Goal: Contribute content: Contribute content

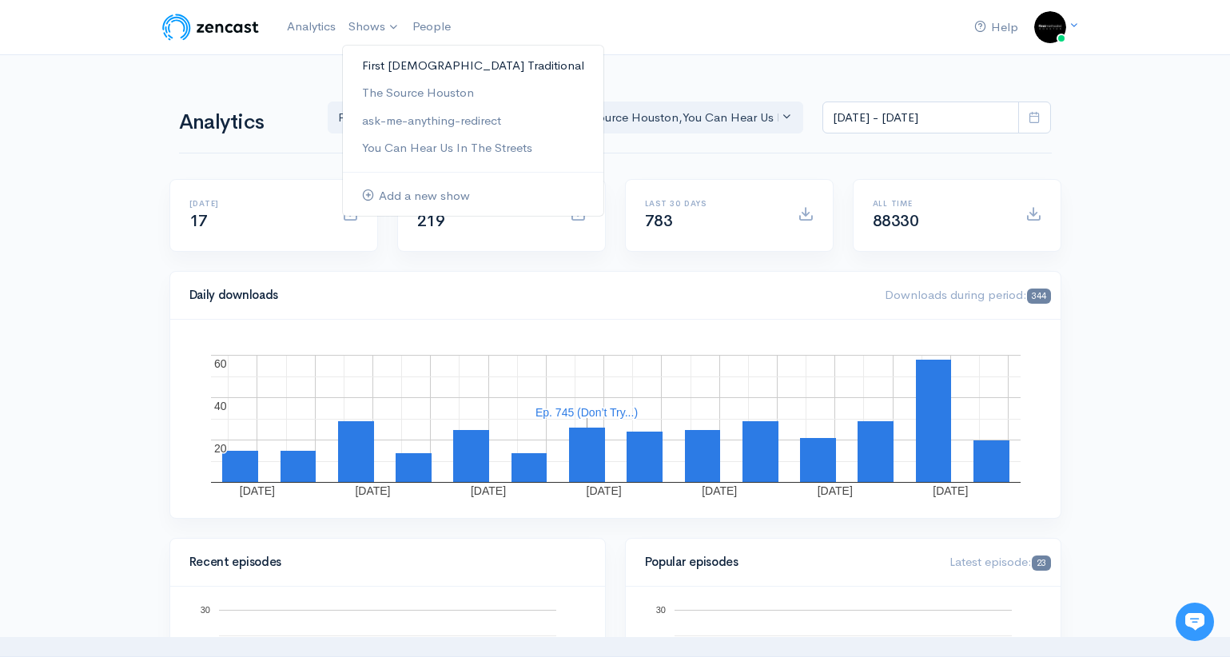
click at [456, 65] on link "First [DEMOGRAPHIC_DATA] Traditional" at bounding box center [473, 66] width 261 height 28
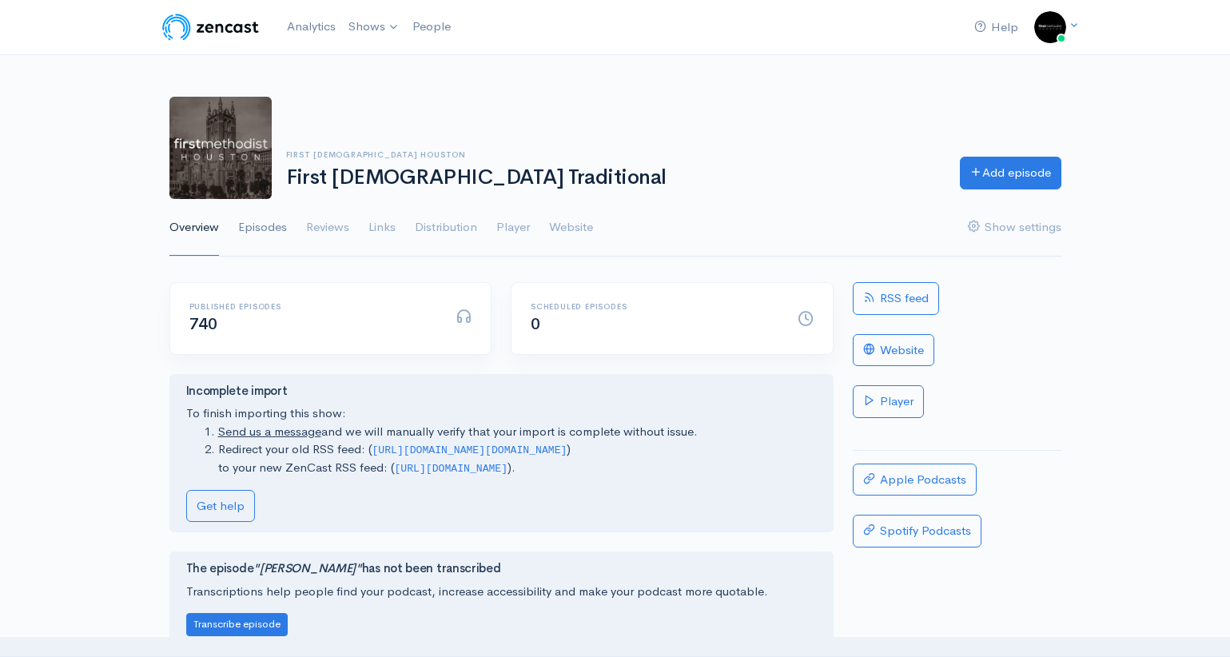
click at [281, 234] on link "Episodes" at bounding box center [262, 228] width 49 height 58
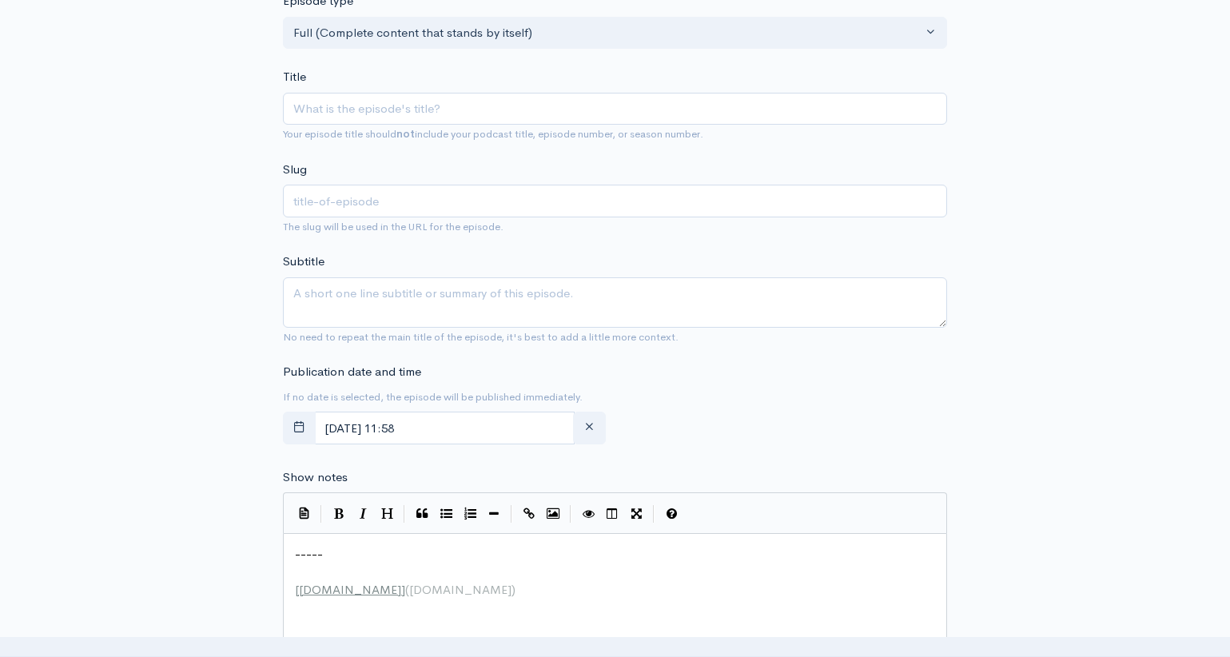
scroll to position [6, 0]
type textarea "-----"
drag, startPoint x: 408, startPoint y: 555, endPoint x: 177, endPoint y: 547, distance: 230.3
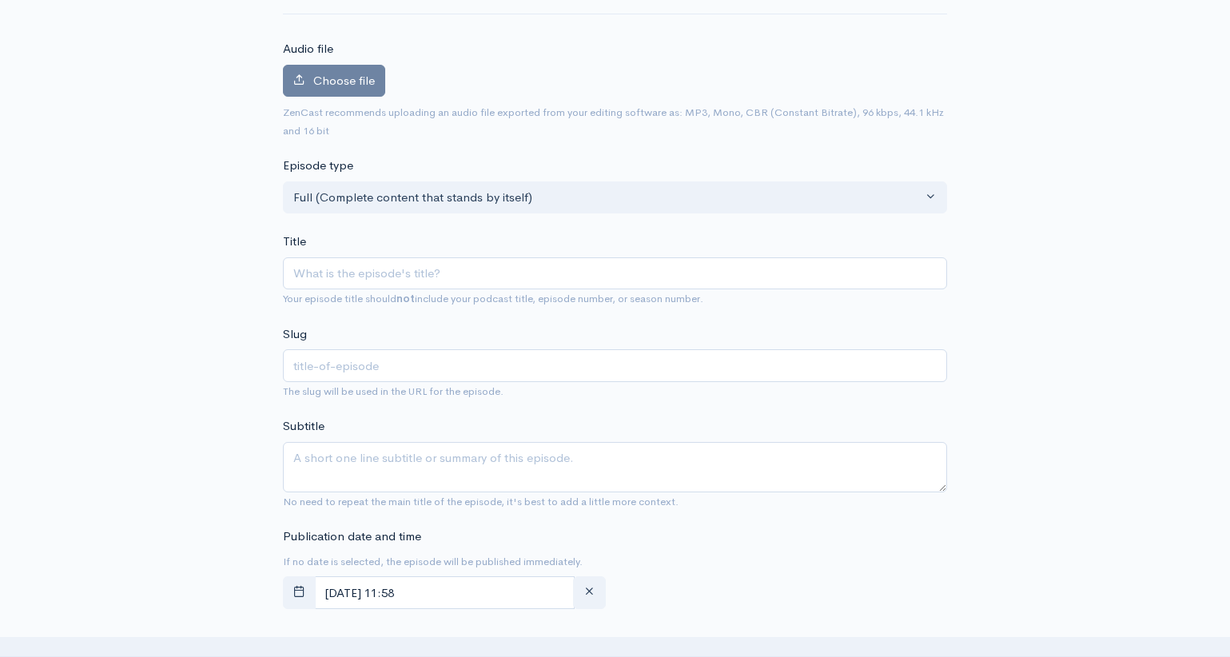
scroll to position [0, 0]
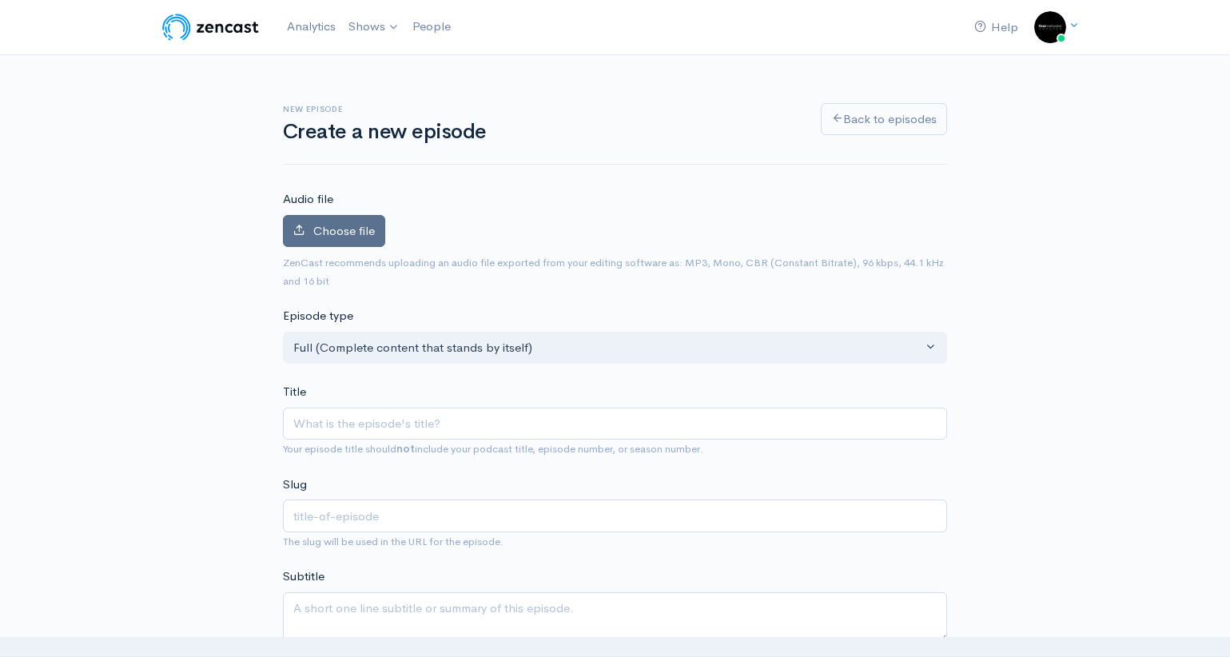
click at [348, 233] on span "Choose file" at bounding box center [344, 230] width 62 height 15
click at [0, 0] on input "Choose file" at bounding box center [0, 0] width 0 height 0
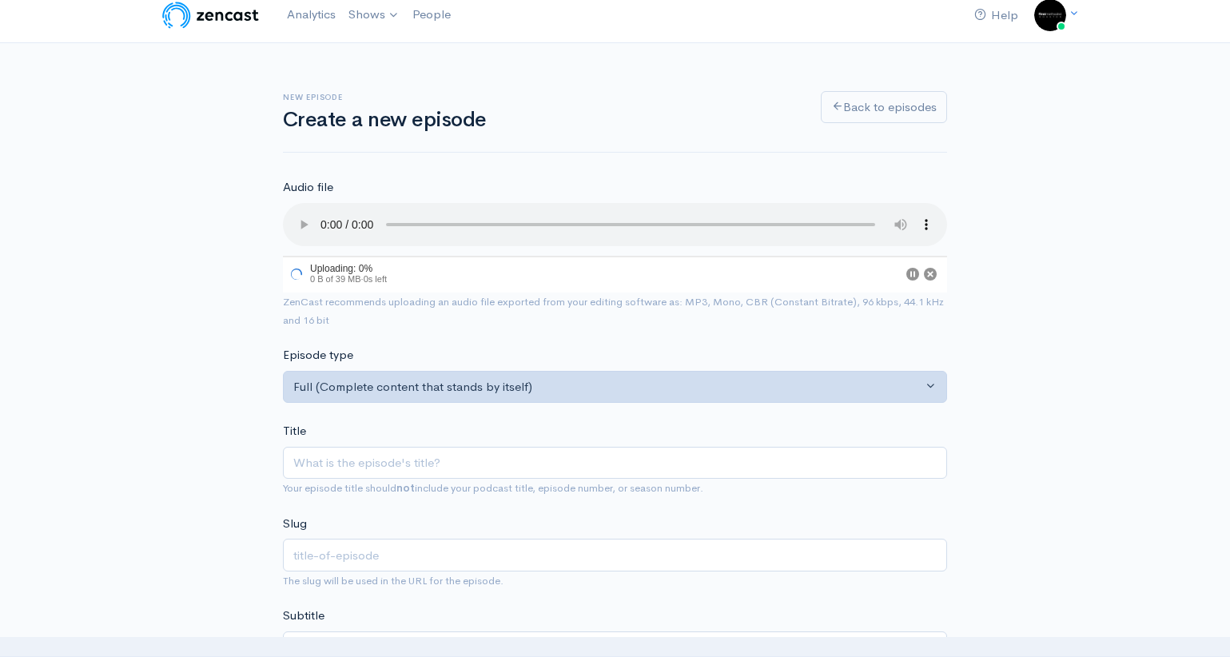
scroll to position [25, 0]
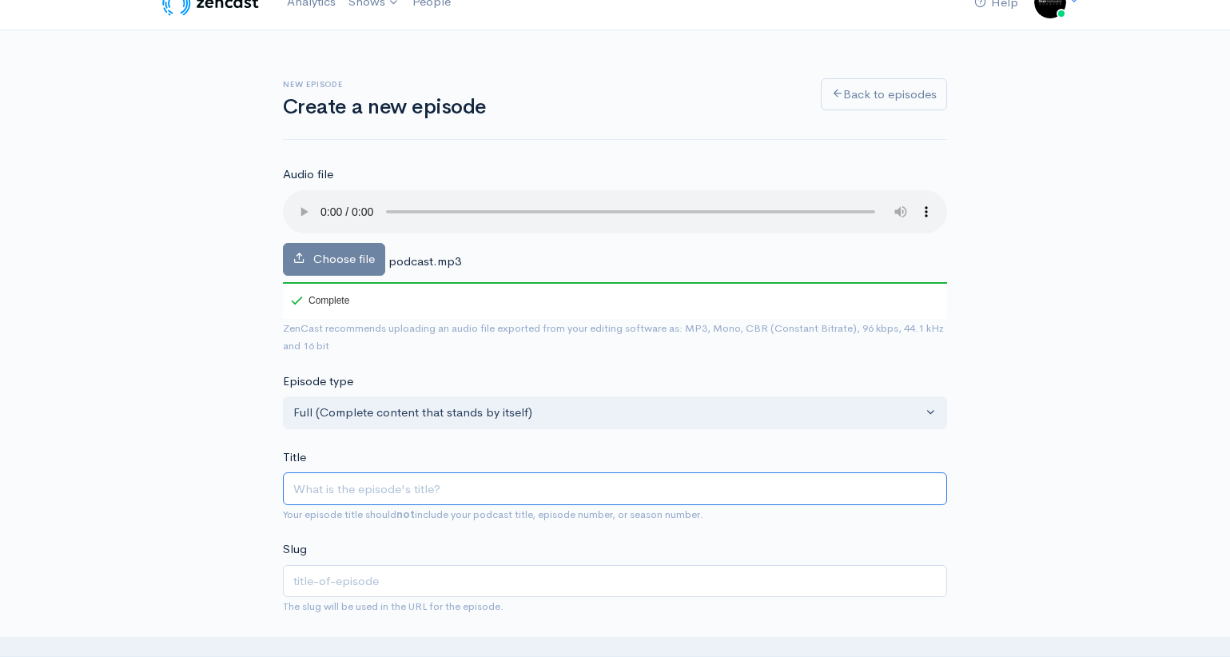
click at [411, 493] on input "Title" at bounding box center [615, 488] width 664 height 33
type input "W"
type input "w"
type input "Wor"
type input "wor"
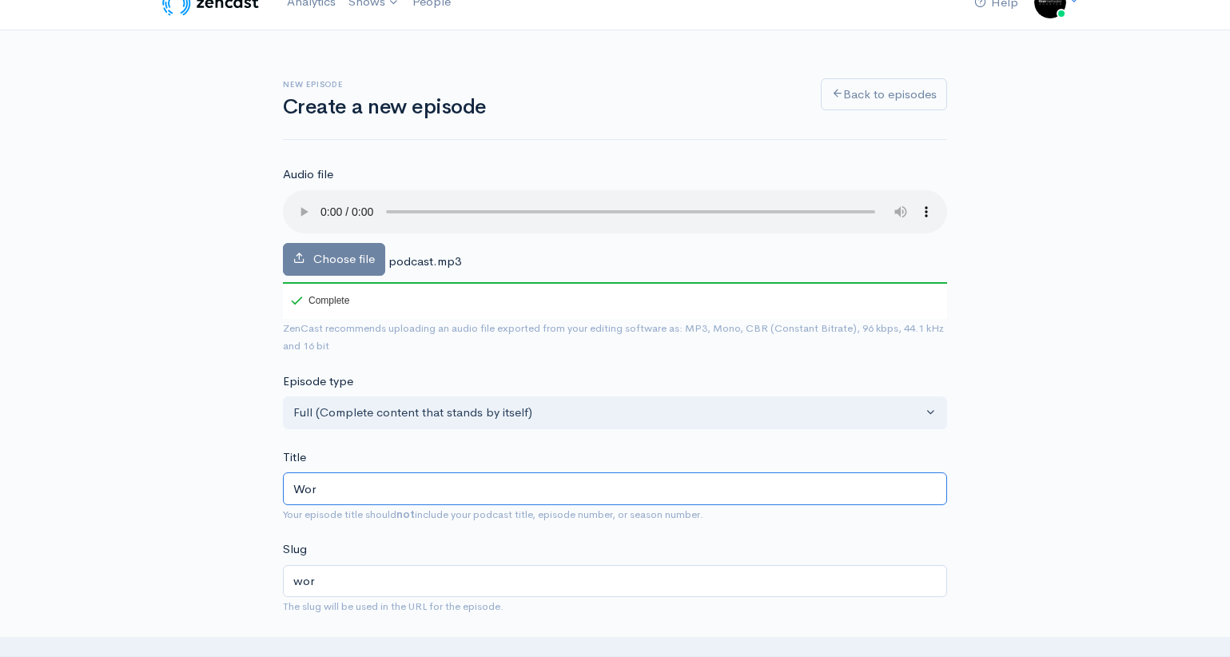
type input "Worr"
type input "worr"
type input "Worry"
type input "worry"
type input "Worry a"
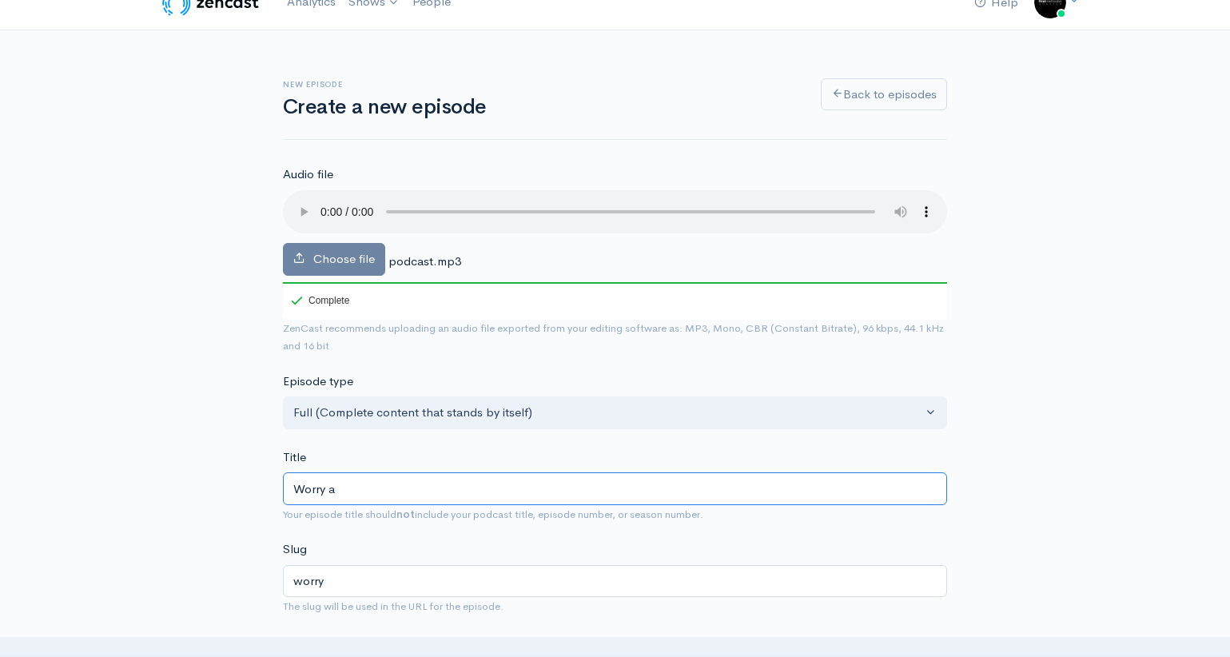
type input "worry-a"
type input "Worry an"
type input "worry-an"
type input "Worry and"
type input "worry-and"
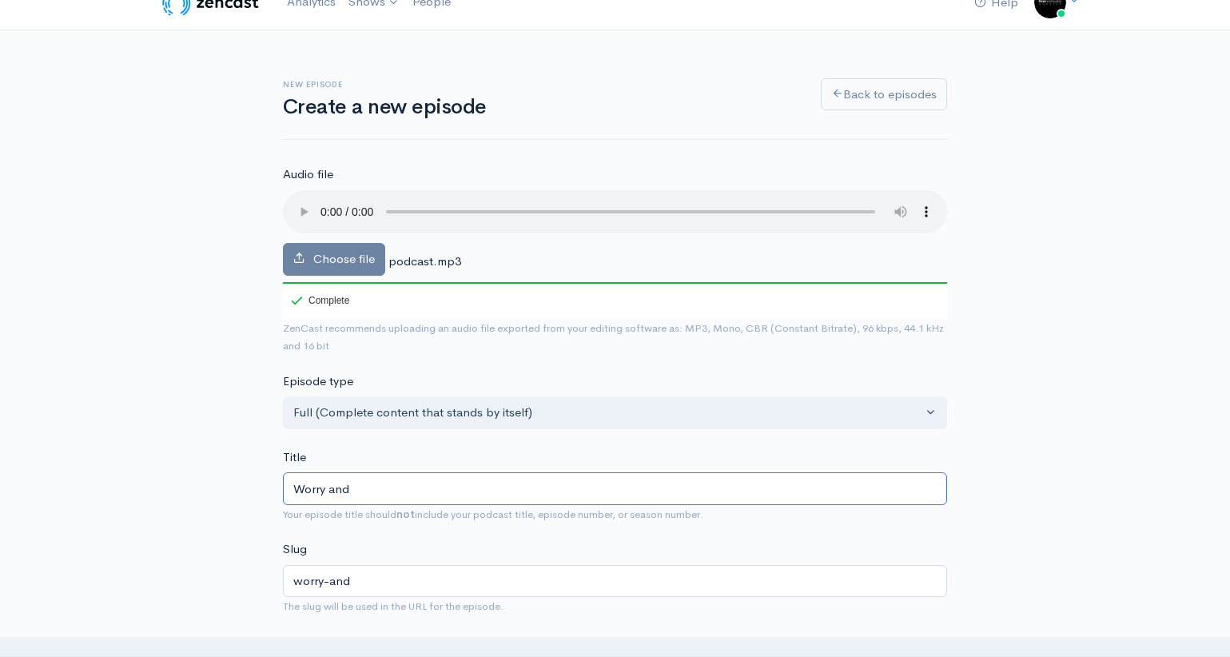
type input "Worry and t"
type input "worry-and-t"
type input "Worry and th"
type input "worry-and-th"
type input "Worry and the"
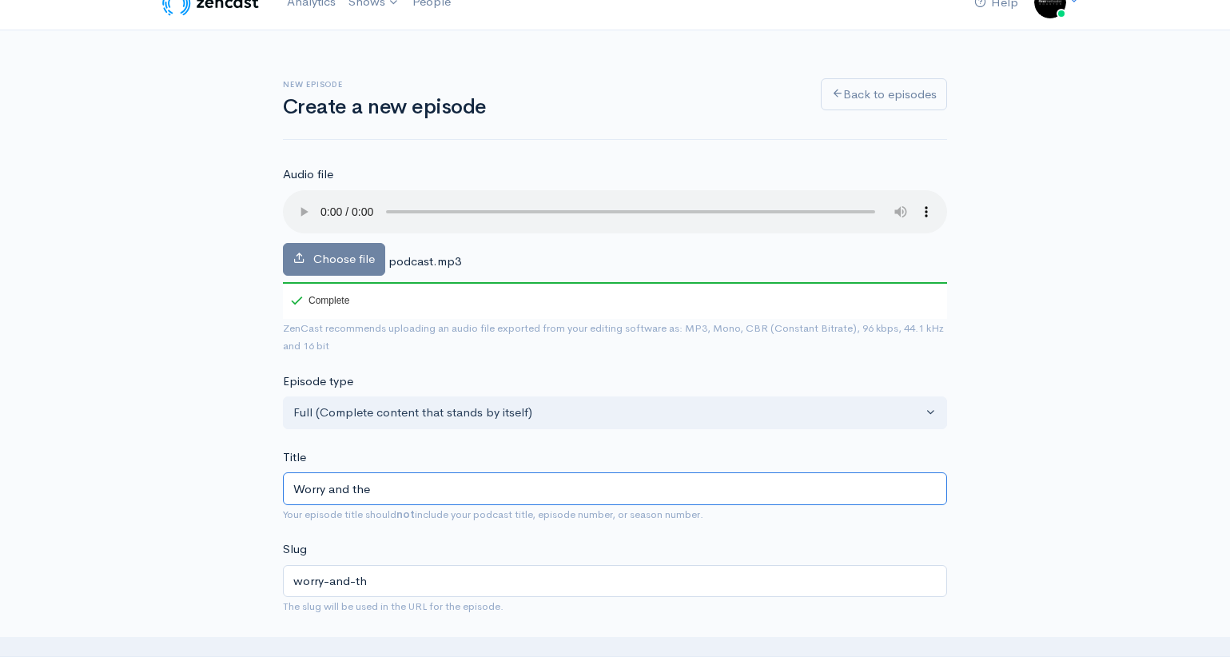
type input "worry-and-the"
type input "Worry and the W"
type input "worry-and-the-w"
type input "Worry and the Wi"
type input "worry-and-the-wi"
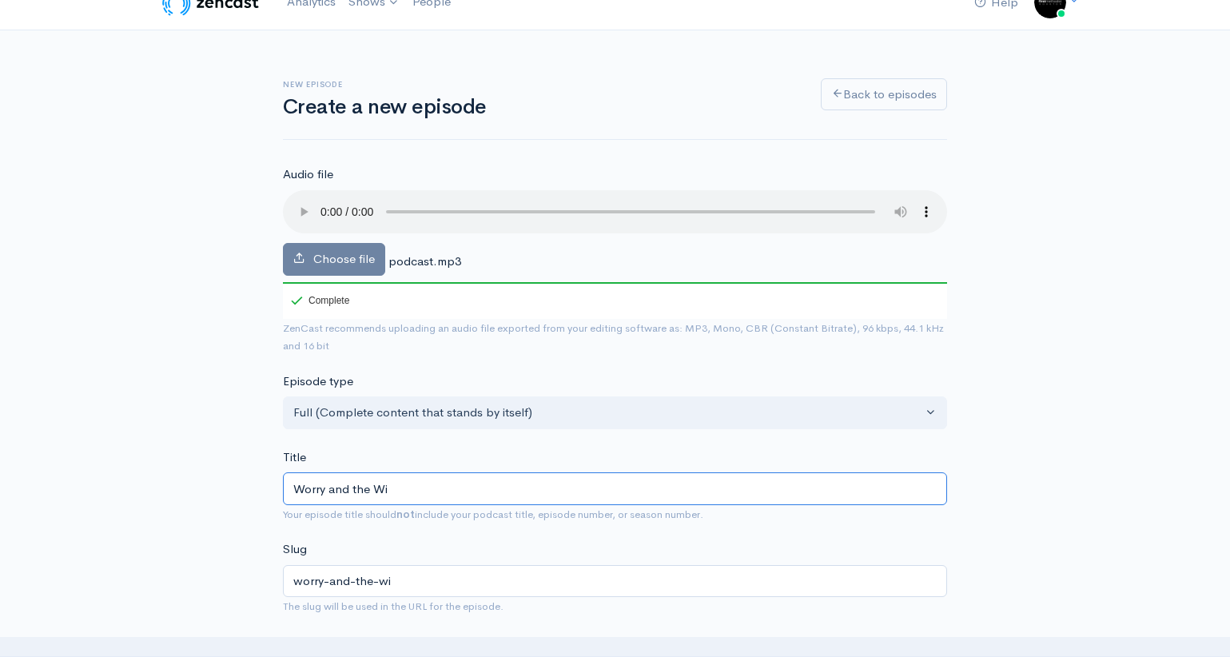
type input "Worry and the Wil"
type input "worry-and-the-wil"
type input "Worry and the Will"
type input "worry-and-the-will"
type input "Worry and the Will o"
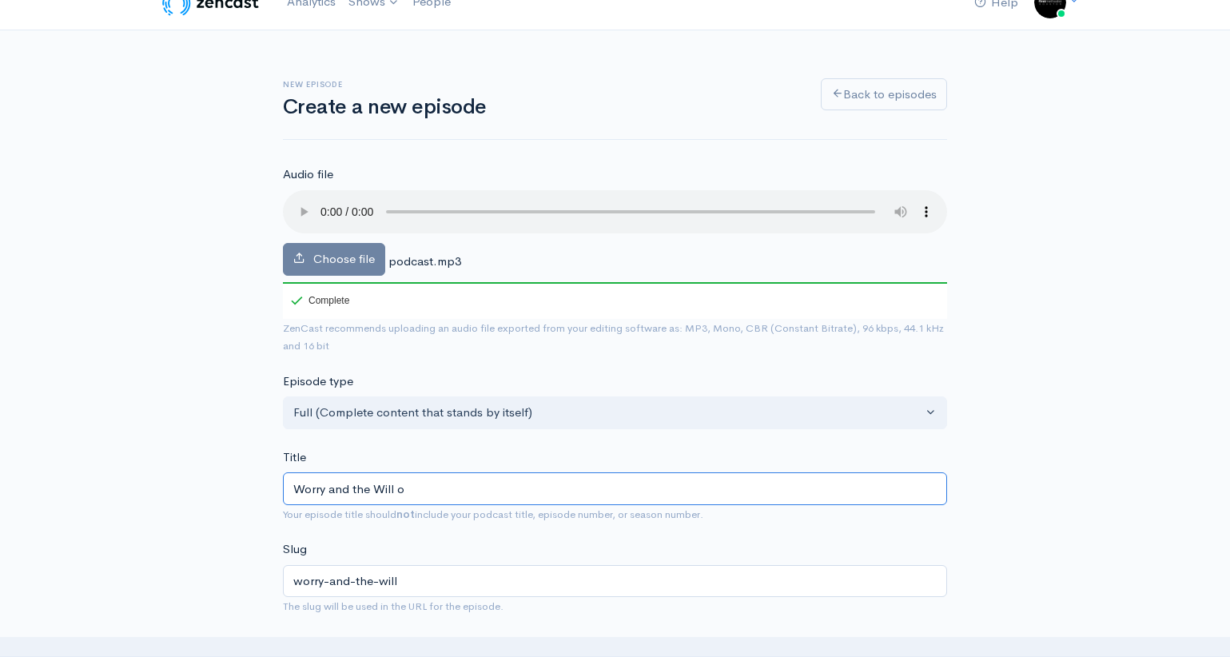
type input "worry-and-the-will-o"
type input "Worry and the Will of"
type input "worry-and-the-will-of"
type input "Worry and the Will of G"
type input "worry-and-the-will-of-g"
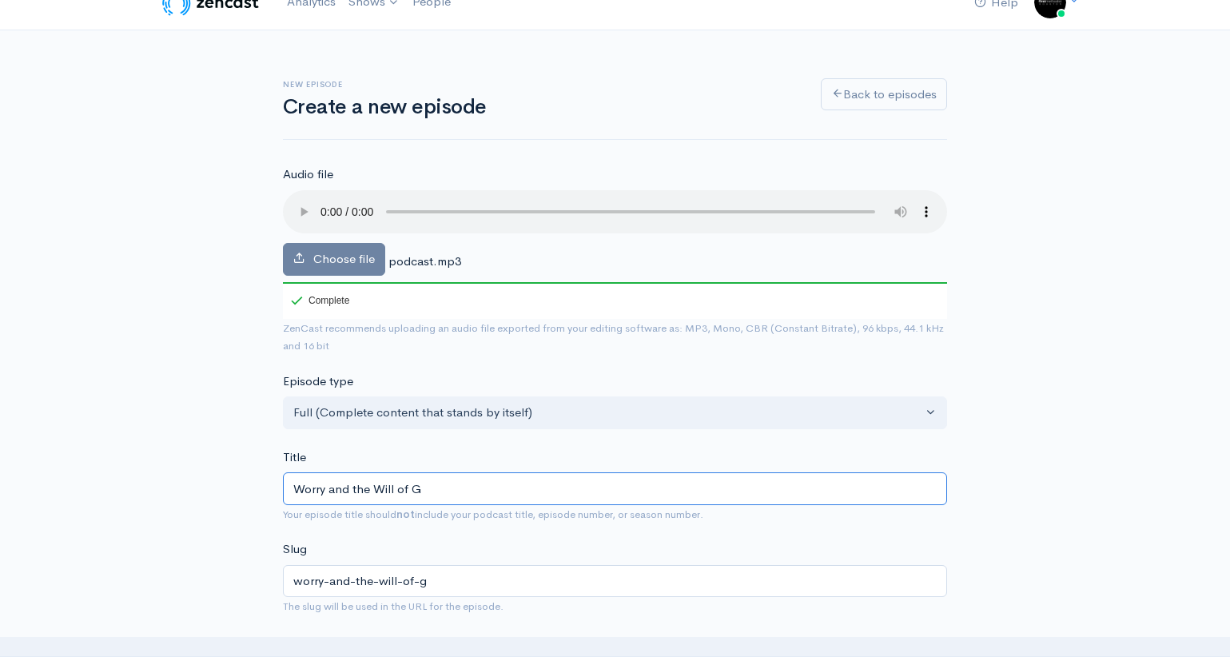
type input "Worry and the Will of Go"
type input "worry-and-the-will-of-go"
type input "Worry and the Will of [DEMOGRAPHIC_DATA]"
type input "worry-and-the-will-of-god"
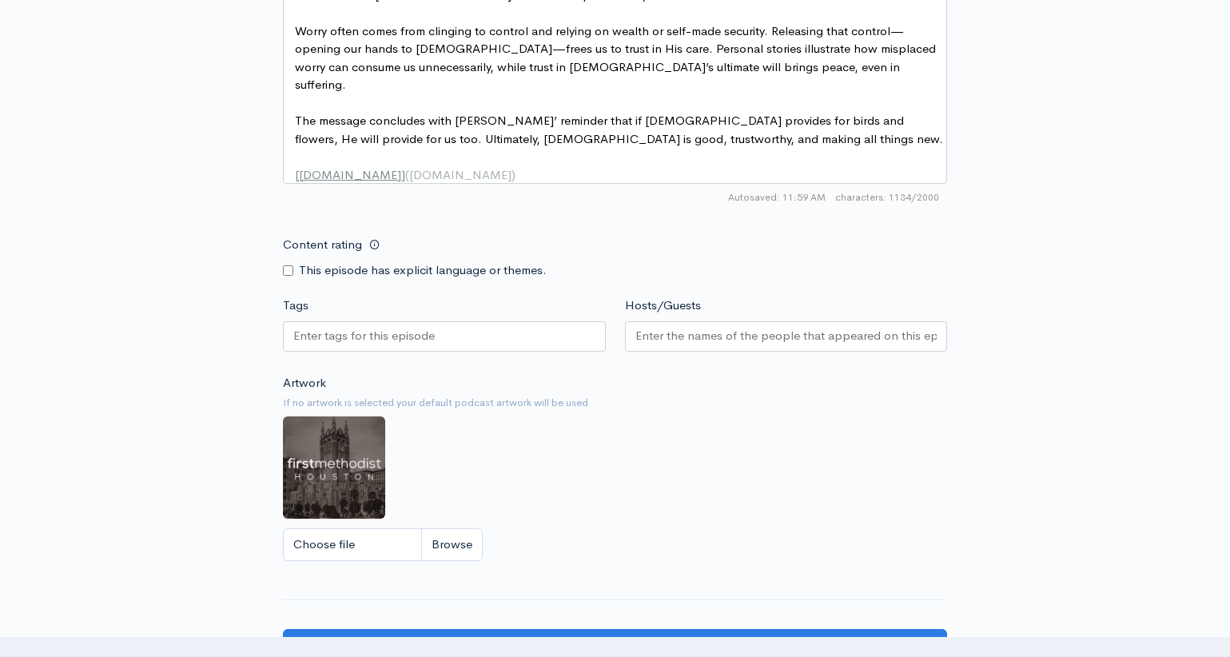
scroll to position [1426, 0]
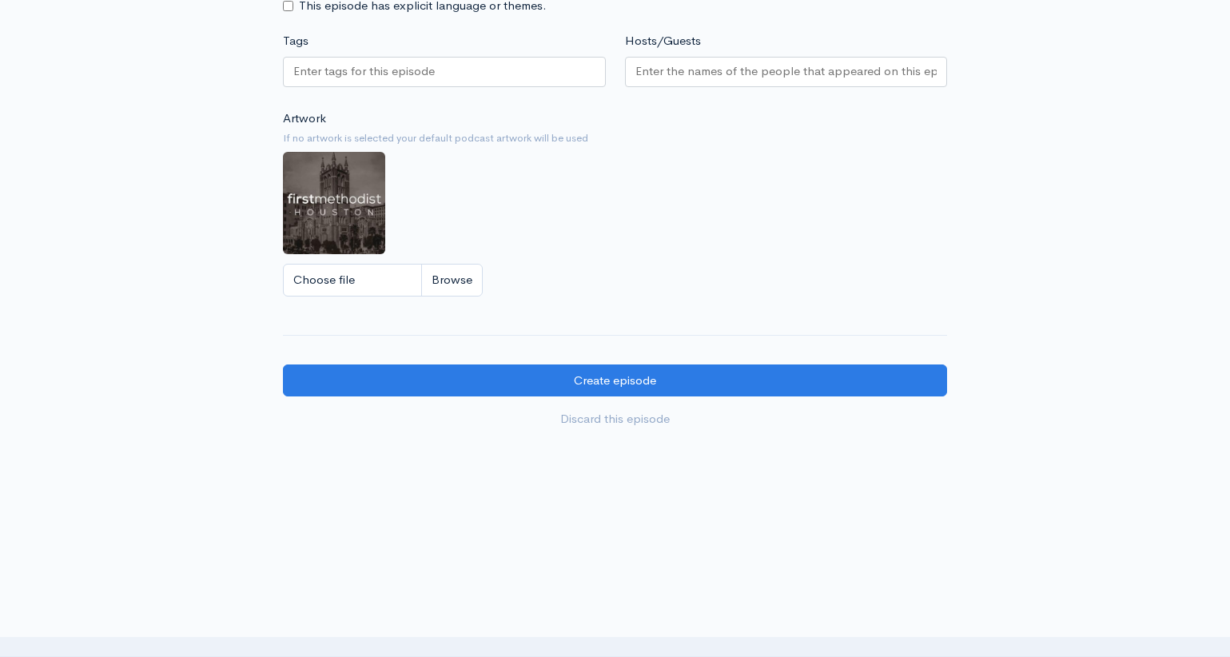
type input "Worry and the Will of [DEMOGRAPHIC_DATA]"
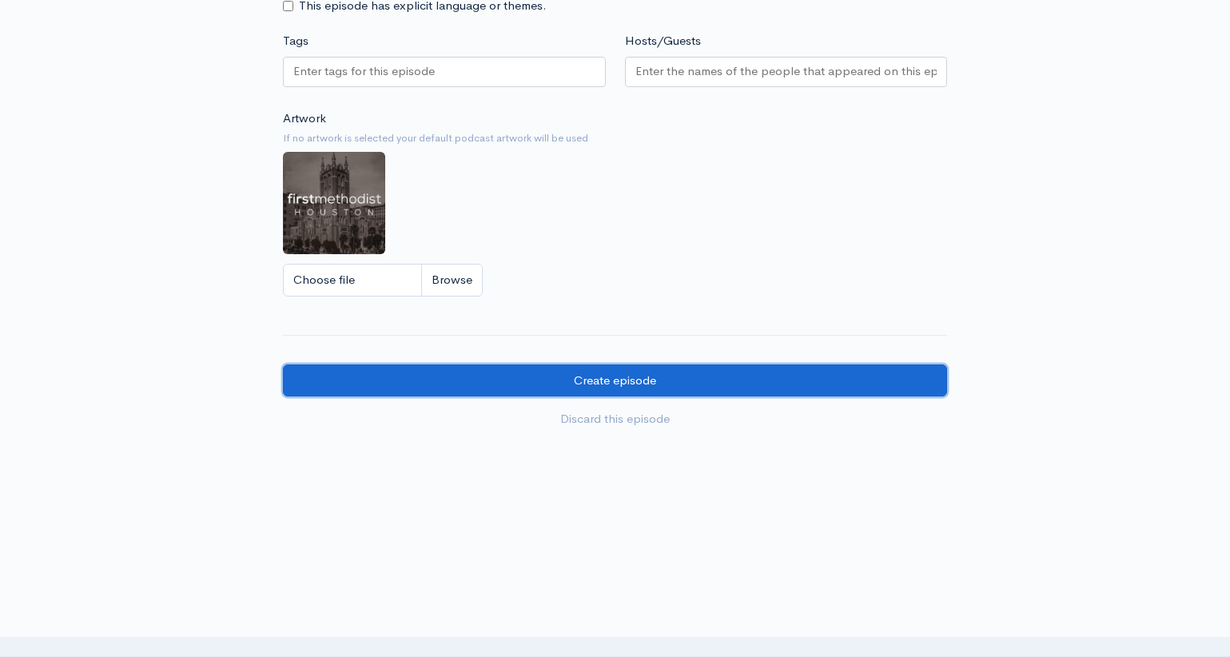
click at [690, 364] on input "Create episode" at bounding box center [615, 380] width 664 height 33
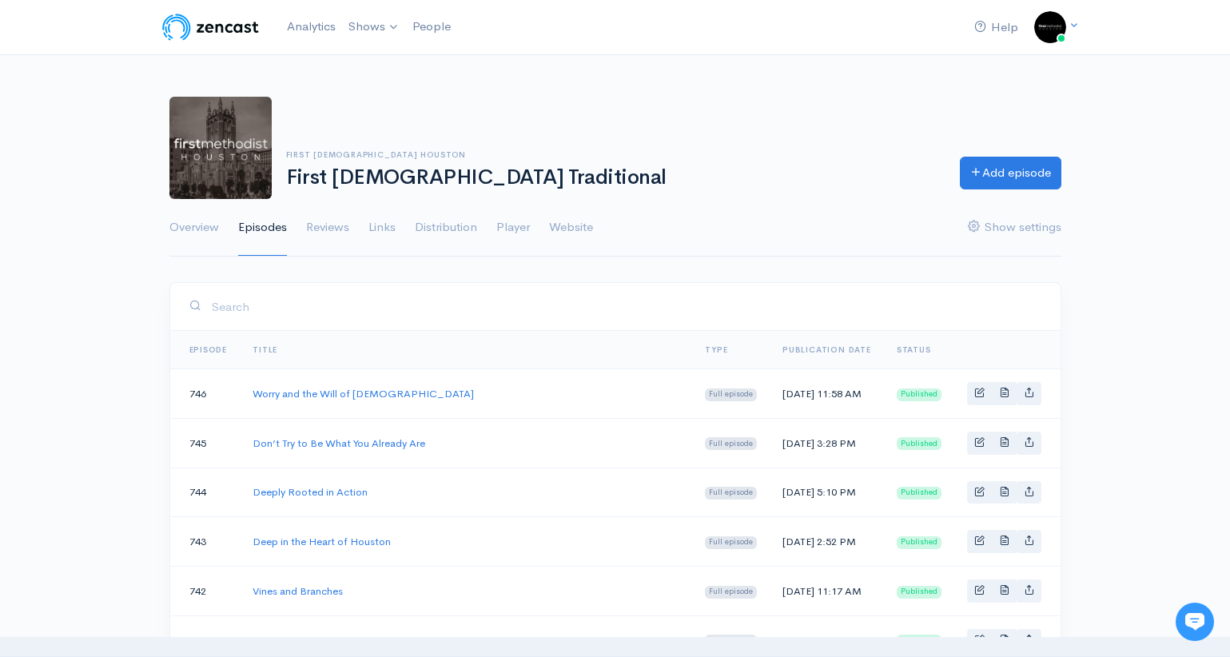
click at [739, 173] on h1 "First [DEMOGRAPHIC_DATA] Traditional" at bounding box center [613, 177] width 655 height 23
